Goal: Information Seeking & Learning: Learn about a topic

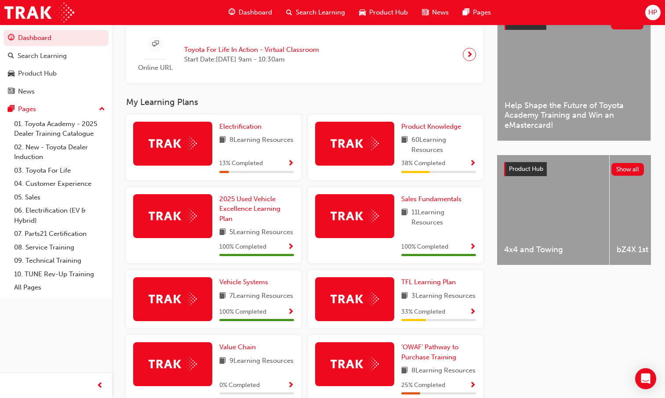
scroll to position [196, 0]
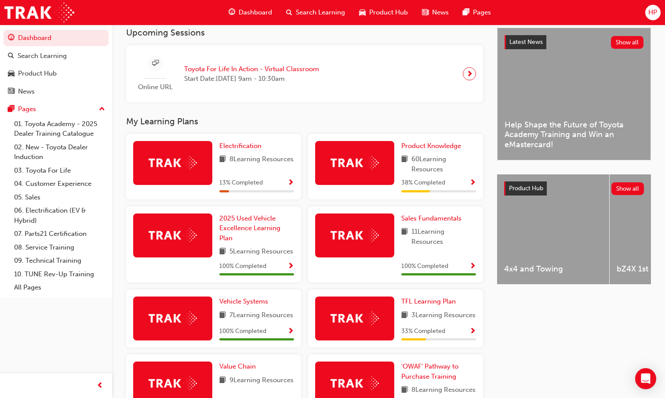
click at [289, 183] on span "Show Progress" at bounding box center [291, 183] width 7 height 8
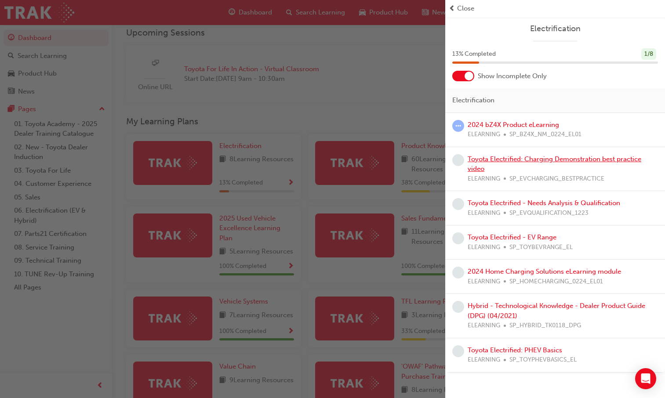
click at [506, 161] on link "Toyota Electrified: Charging Demonstration best practice video" at bounding box center [555, 164] width 174 height 18
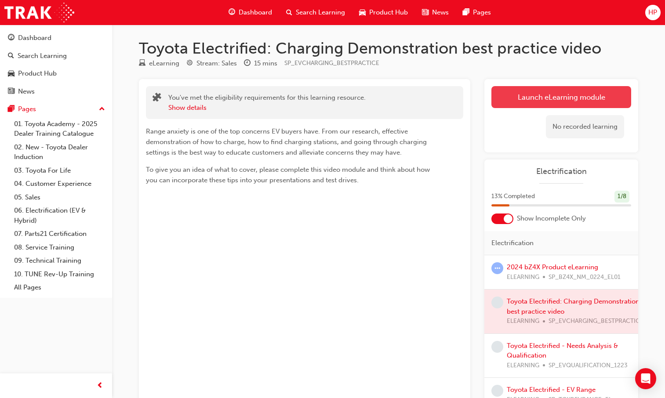
click at [528, 106] on link "Launch eLearning module" at bounding box center [562, 97] width 140 height 22
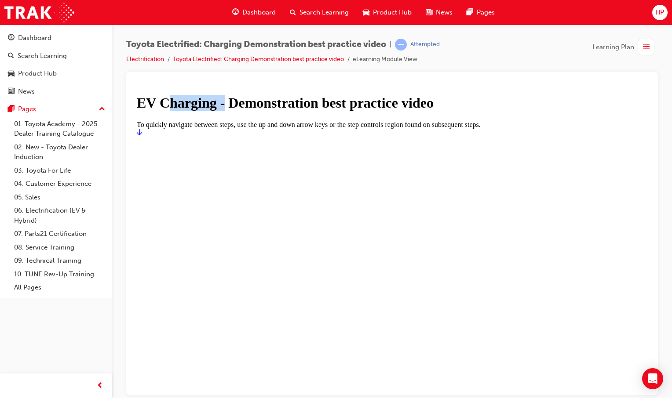
drag, startPoint x: 259, startPoint y: 226, endPoint x: 340, endPoint y: 223, distance: 80.9
click at [340, 111] on h1 "EV Charging - Demonstration best practice video" at bounding box center [392, 103] width 511 height 16
drag, startPoint x: 340, startPoint y: 223, endPoint x: 309, endPoint y: 247, distance: 39.2
click at [309, 111] on h1 "EV Charging - Demonstration best practice video" at bounding box center [392, 103] width 511 height 16
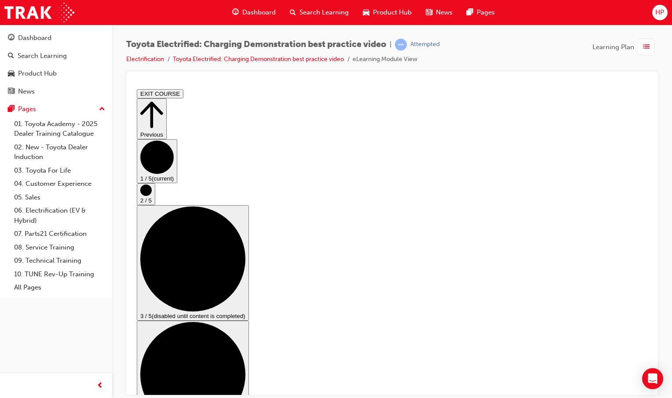
drag, startPoint x: 251, startPoint y: 179, endPoint x: 221, endPoint y: 179, distance: 30.3
drag, startPoint x: 221, startPoint y: 179, endPoint x: 208, endPoint y: 186, distance: 14.6
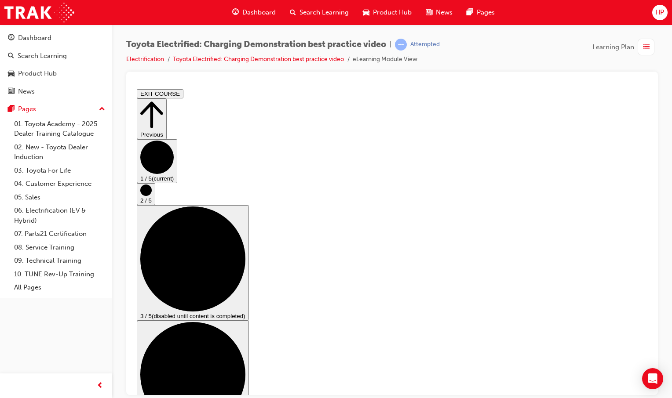
drag, startPoint x: 117, startPoint y: -33, endPoint x: 109, endPoint y: -33, distance: 8.4
drag, startPoint x: 242, startPoint y: 53, endPoint x: 342, endPoint y: 143, distance: 134.5
drag, startPoint x: 223, startPoint y: 175, endPoint x: 252, endPoint y: 174, distance: 28.6
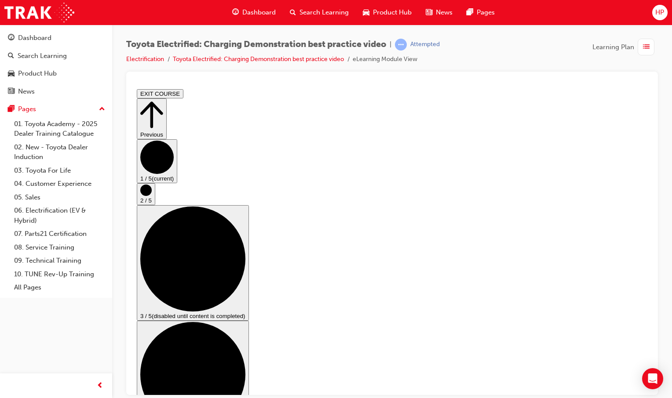
drag, startPoint x: 401, startPoint y: 193, endPoint x: 414, endPoint y: 194, distance: 12.8
drag, startPoint x: 414, startPoint y: 194, endPoint x: 406, endPoint y: 195, distance: 7.5
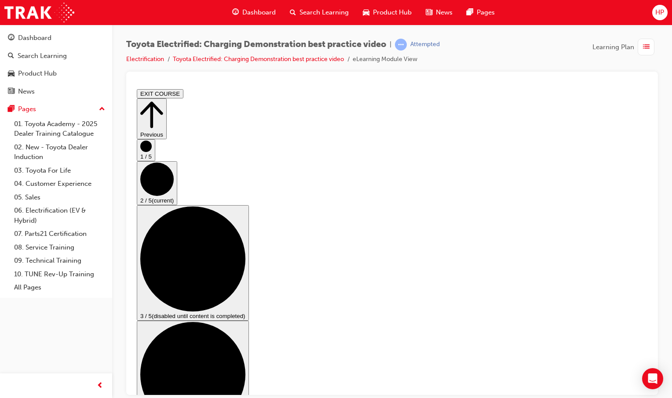
click at [152, 152] on circle "Step controls" at bounding box center [145, 145] width 11 height 11
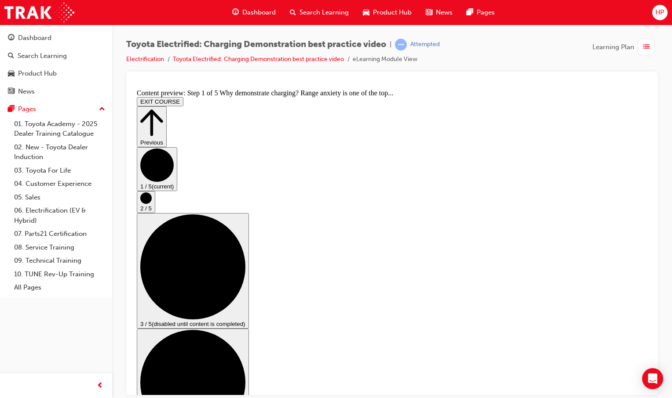
click at [152, 204] on icon "Step controls" at bounding box center [145, 197] width 11 height 11
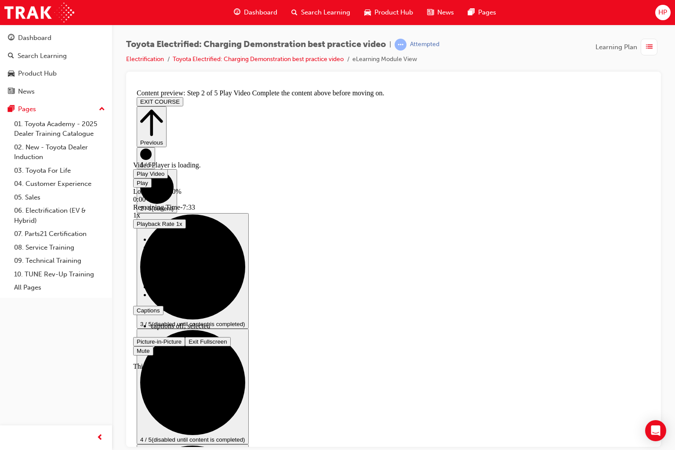
click at [189, 345] on span "Video player" at bounding box center [189, 341] width 0 height 7
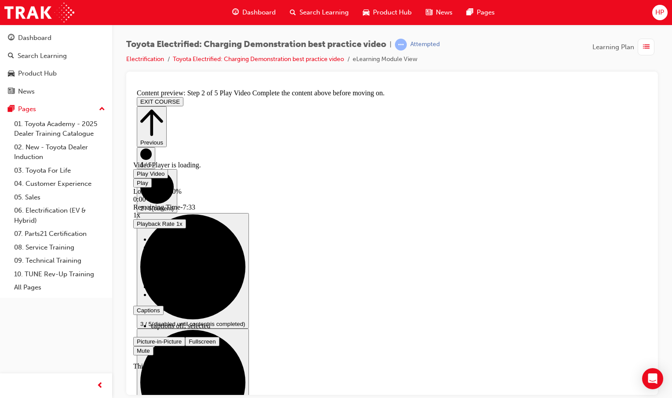
scroll to position [50, 0]
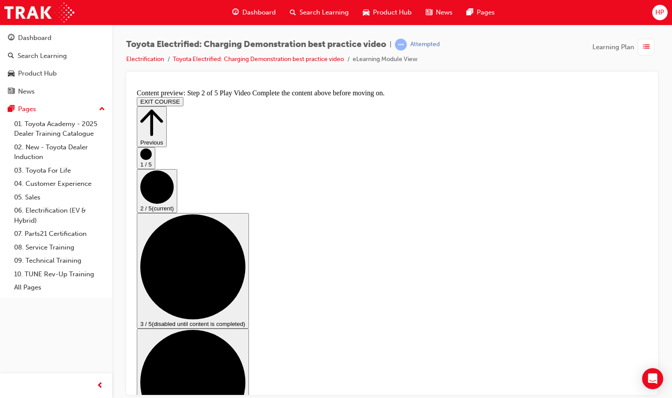
drag, startPoint x: 314, startPoint y: 365, endPoint x: 317, endPoint y: 356, distance: 9.1
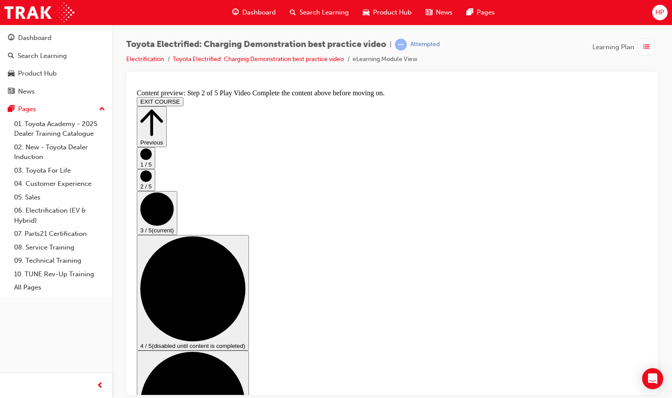
scroll to position [0, 0]
drag, startPoint x: 281, startPoint y: 159, endPoint x: 265, endPoint y: 161, distance: 16.0
drag, startPoint x: 254, startPoint y: 163, endPoint x: 261, endPoint y: 160, distance: 8.1
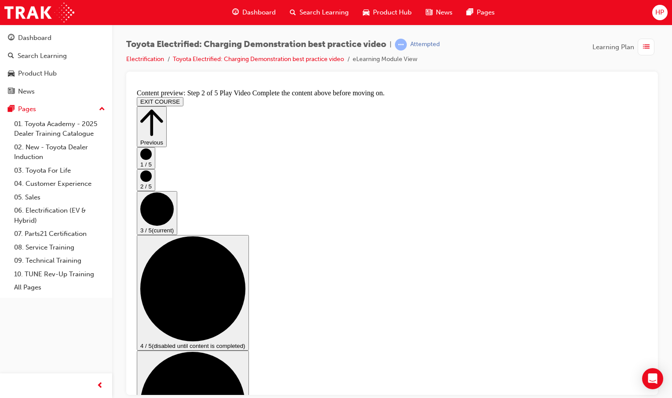
drag, startPoint x: 261, startPoint y: 160, endPoint x: 253, endPoint y: 160, distance: 7.9
drag, startPoint x: 281, startPoint y: 159, endPoint x: 304, endPoint y: 166, distance: 24.5
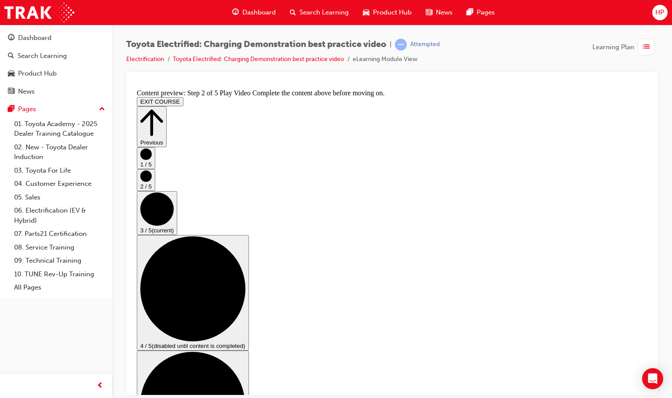
drag, startPoint x: 226, startPoint y: 189, endPoint x: 230, endPoint y: 186, distance: 5.6
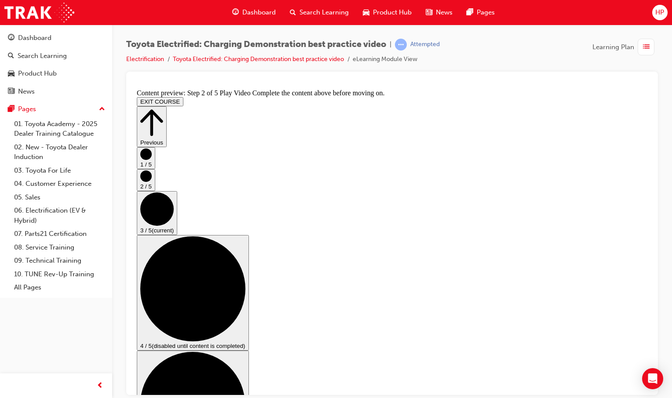
checkbox input "true"
drag, startPoint x: 404, startPoint y: 335, endPoint x: 398, endPoint y: 339, distance: 6.6
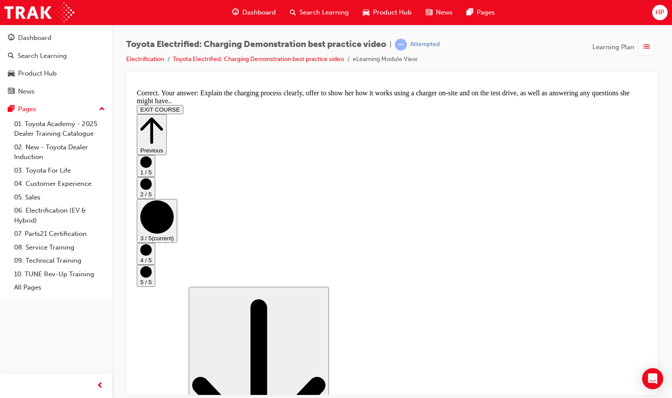
scroll to position [168, 0]
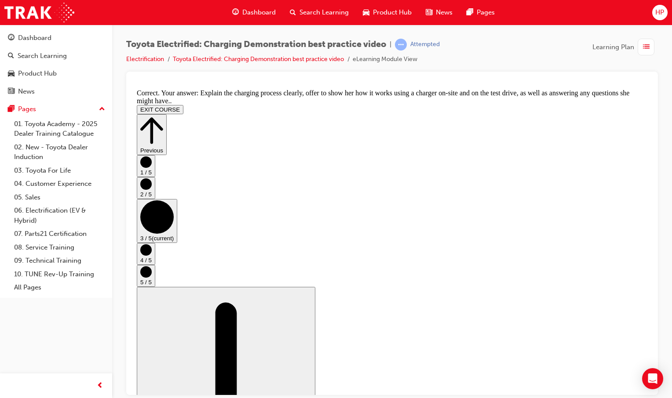
drag, startPoint x: 631, startPoint y: 371, endPoint x: 631, endPoint y: 376, distance: 4.8
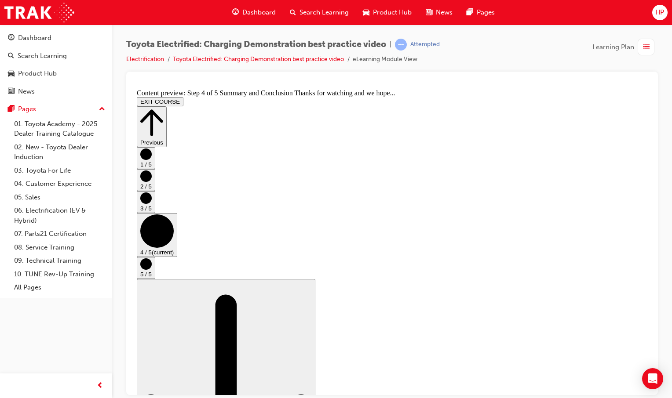
drag, startPoint x: 222, startPoint y: 160, endPoint x: 254, endPoint y: 162, distance: 32.2
drag, startPoint x: 254, startPoint y: 162, endPoint x: 255, endPoint y: 168, distance: 5.7
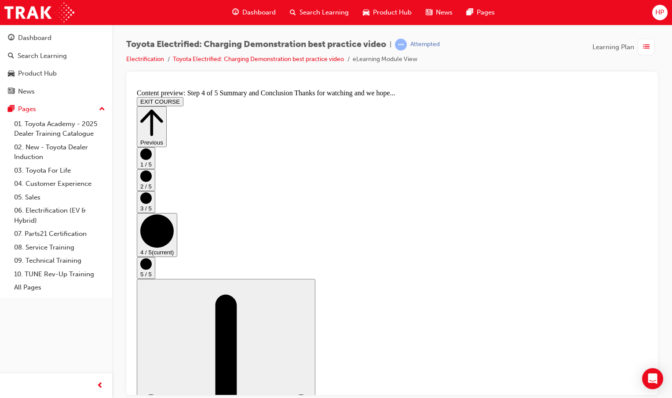
drag, startPoint x: 256, startPoint y: 140, endPoint x: 266, endPoint y: 142, distance: 10.3
